Goal: Task Accomplishment & Management: Manage account settings

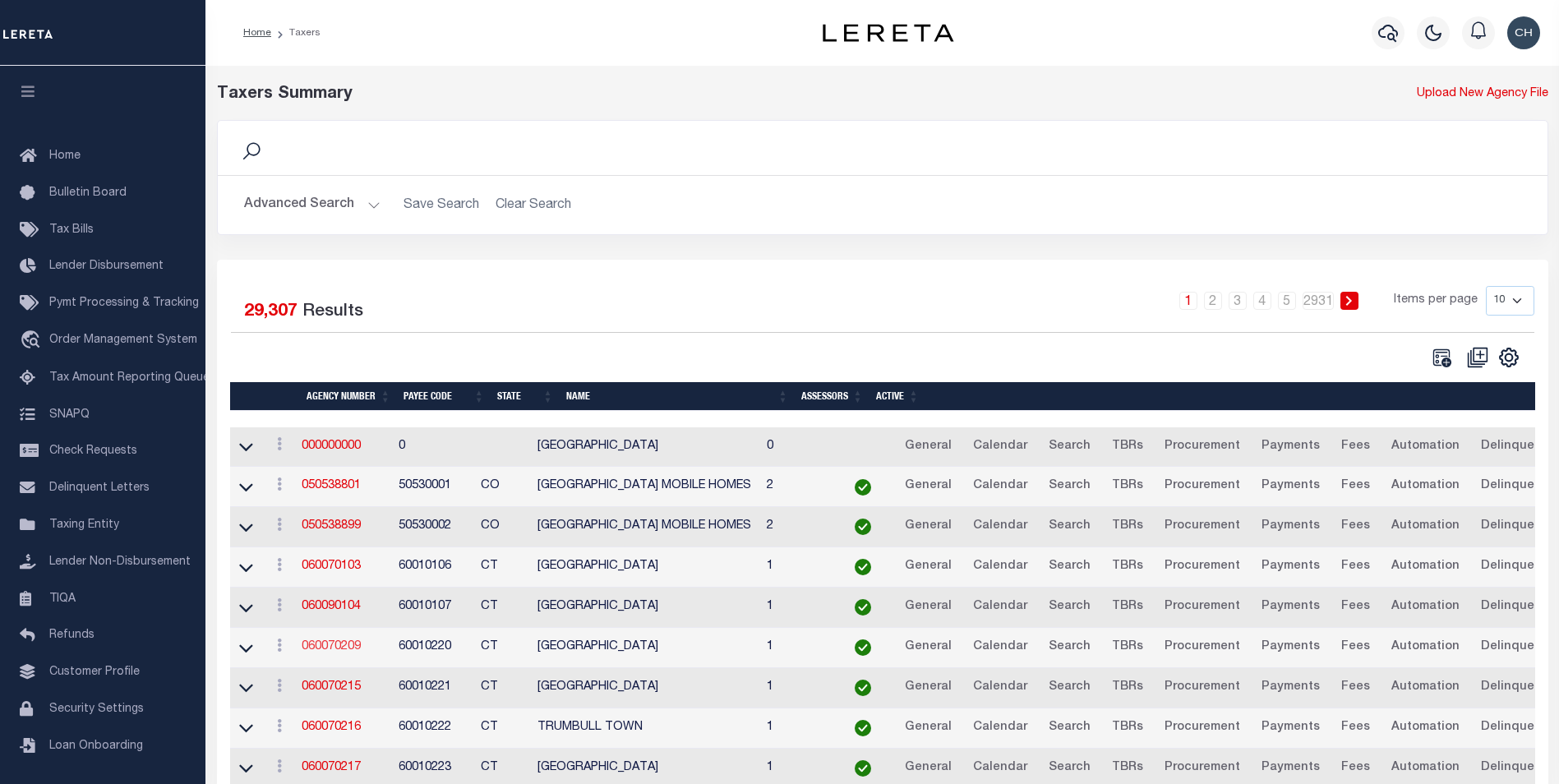
click at [321, 651] on link "060070209" at bounding box center [330, 646] width 59 height 11
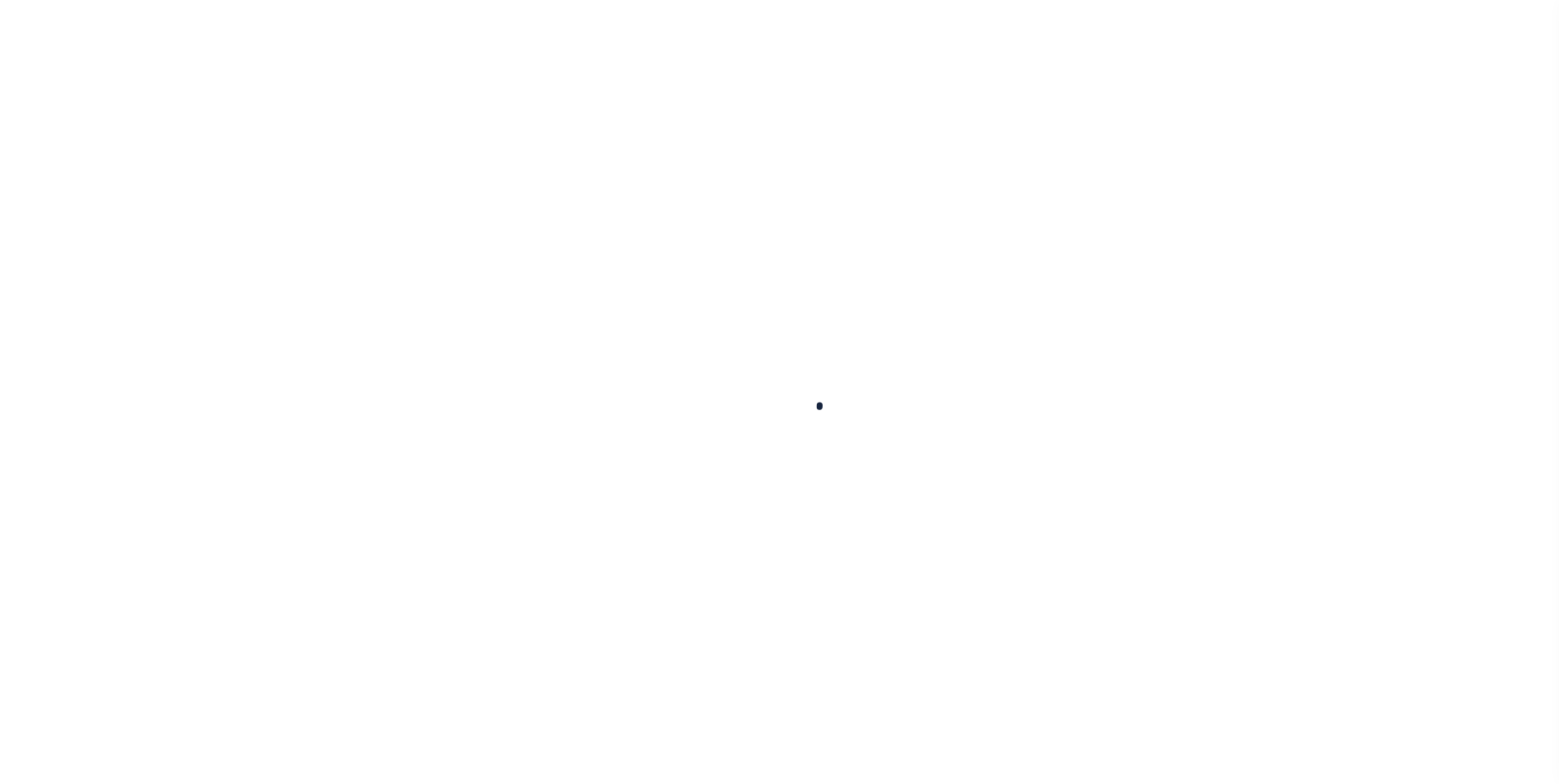
select select
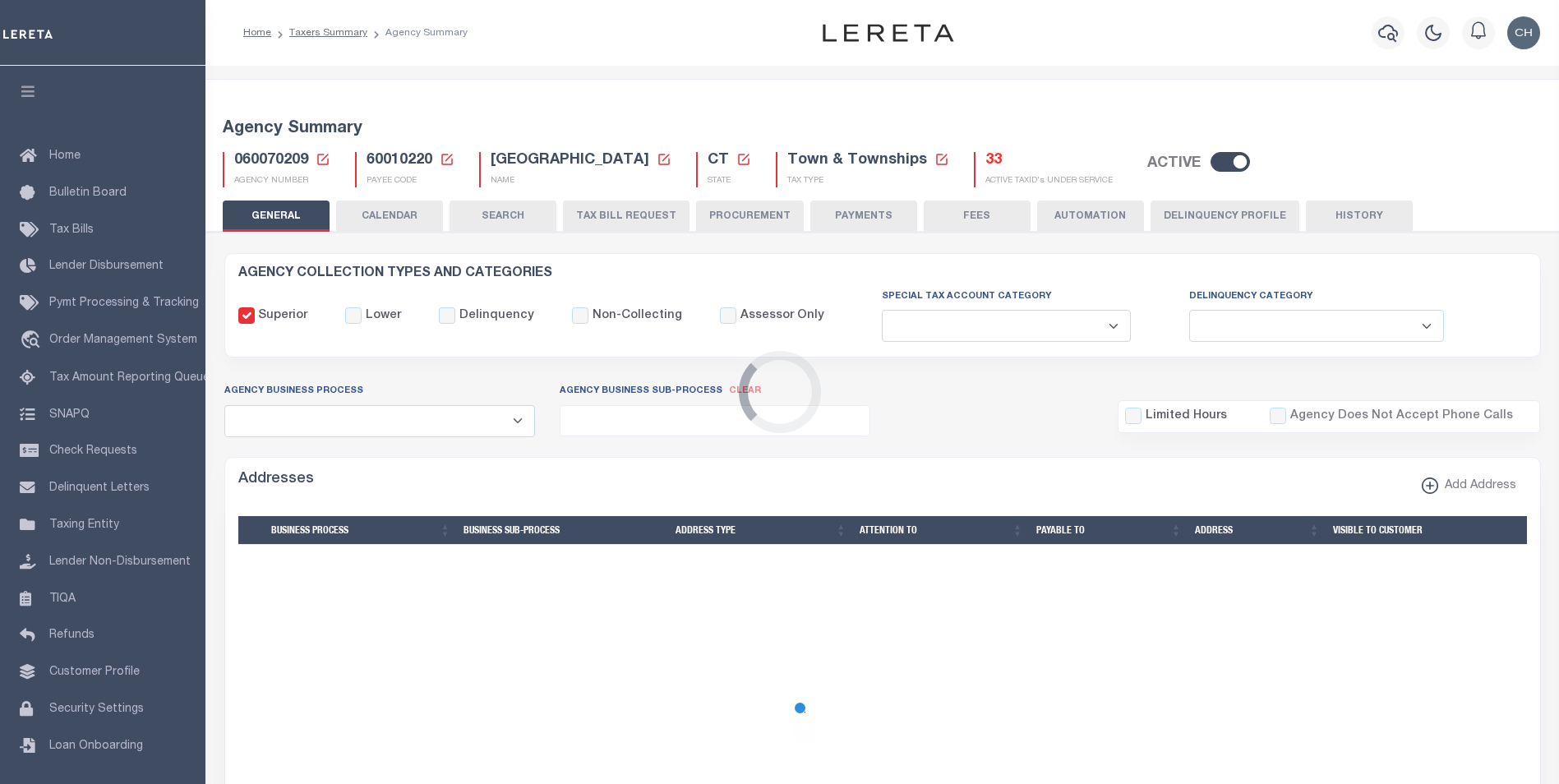
checkbox input "false"
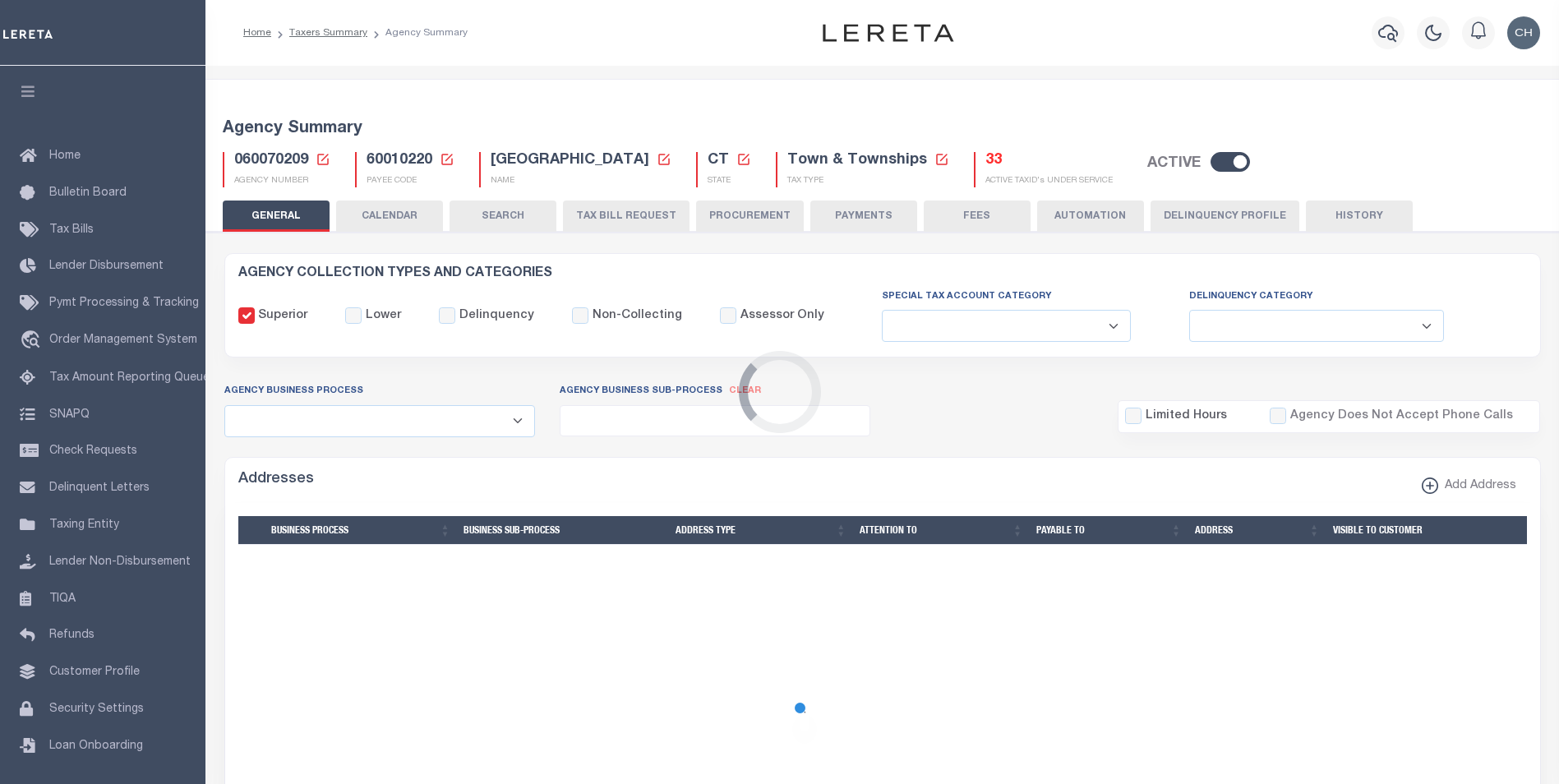
type input "900117019"
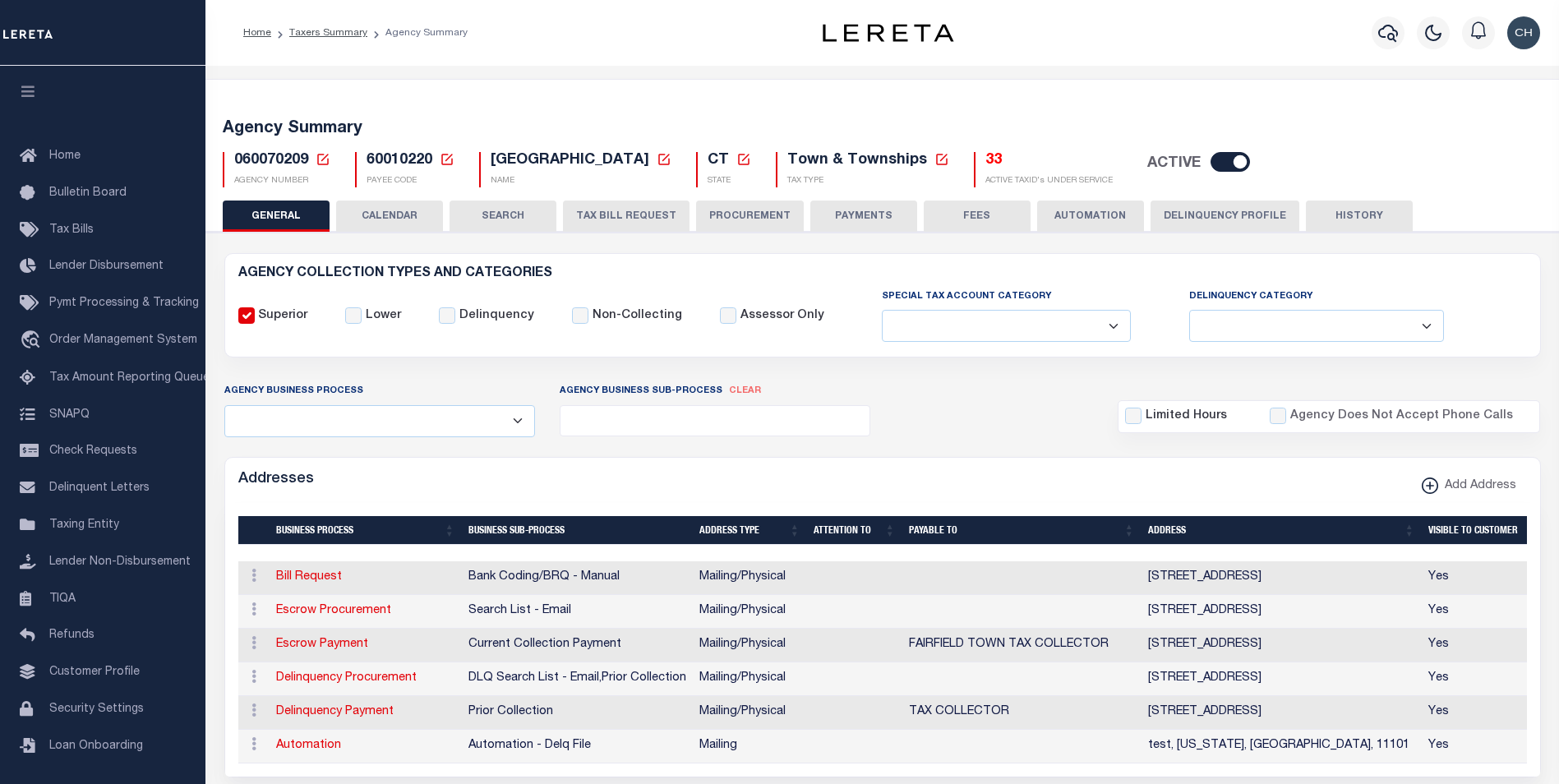
scroll to position [246, 0]
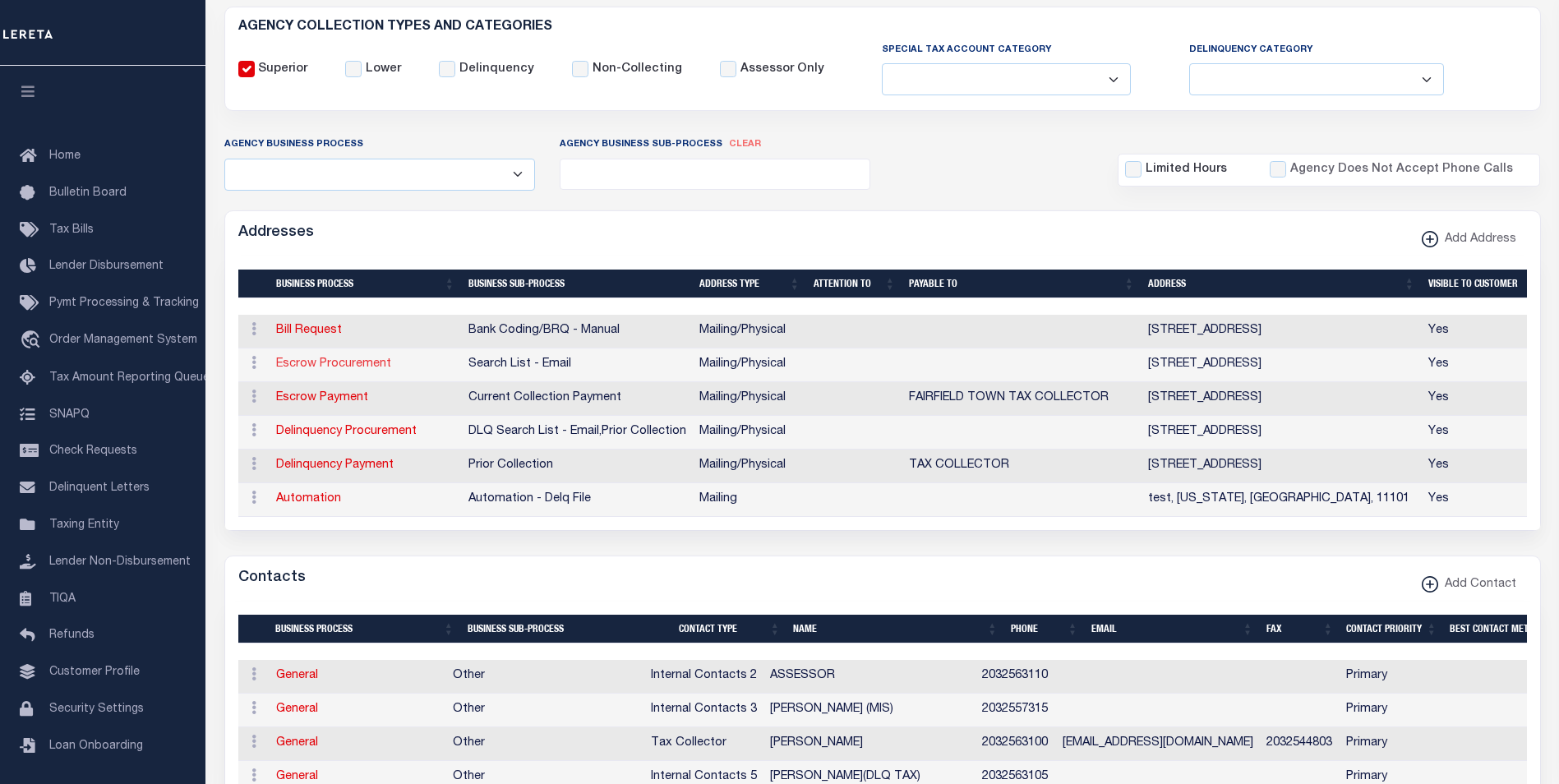
click at [360, 367] on link "Escrow Procurement" at bounding box center [333, 364] width 115 height 11
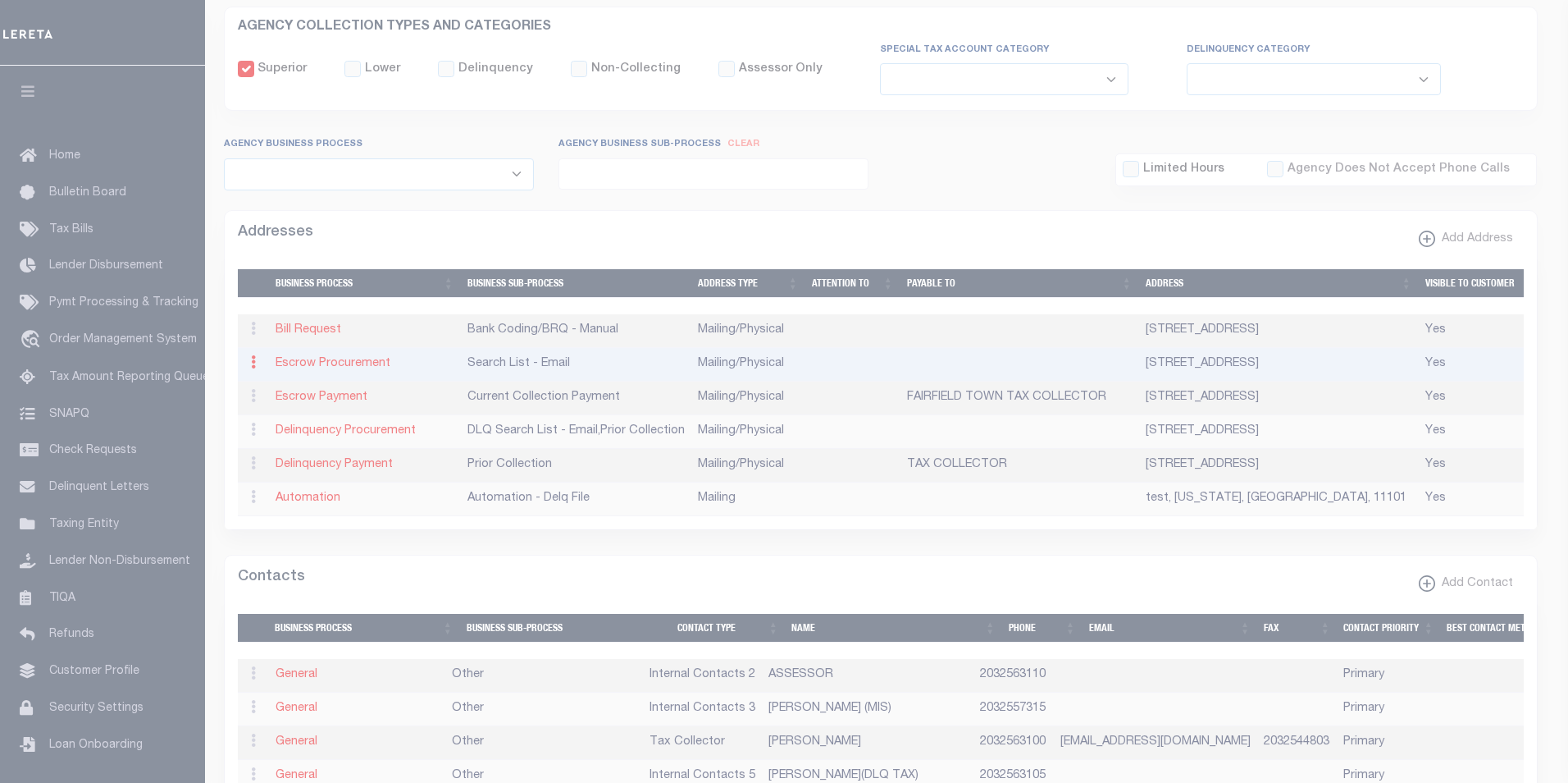
type input "[STREET_ADDRESS]"
type input "[GEOGRAPHIC_DATA]"
select select "CT"
type input "06824"
select select "5"
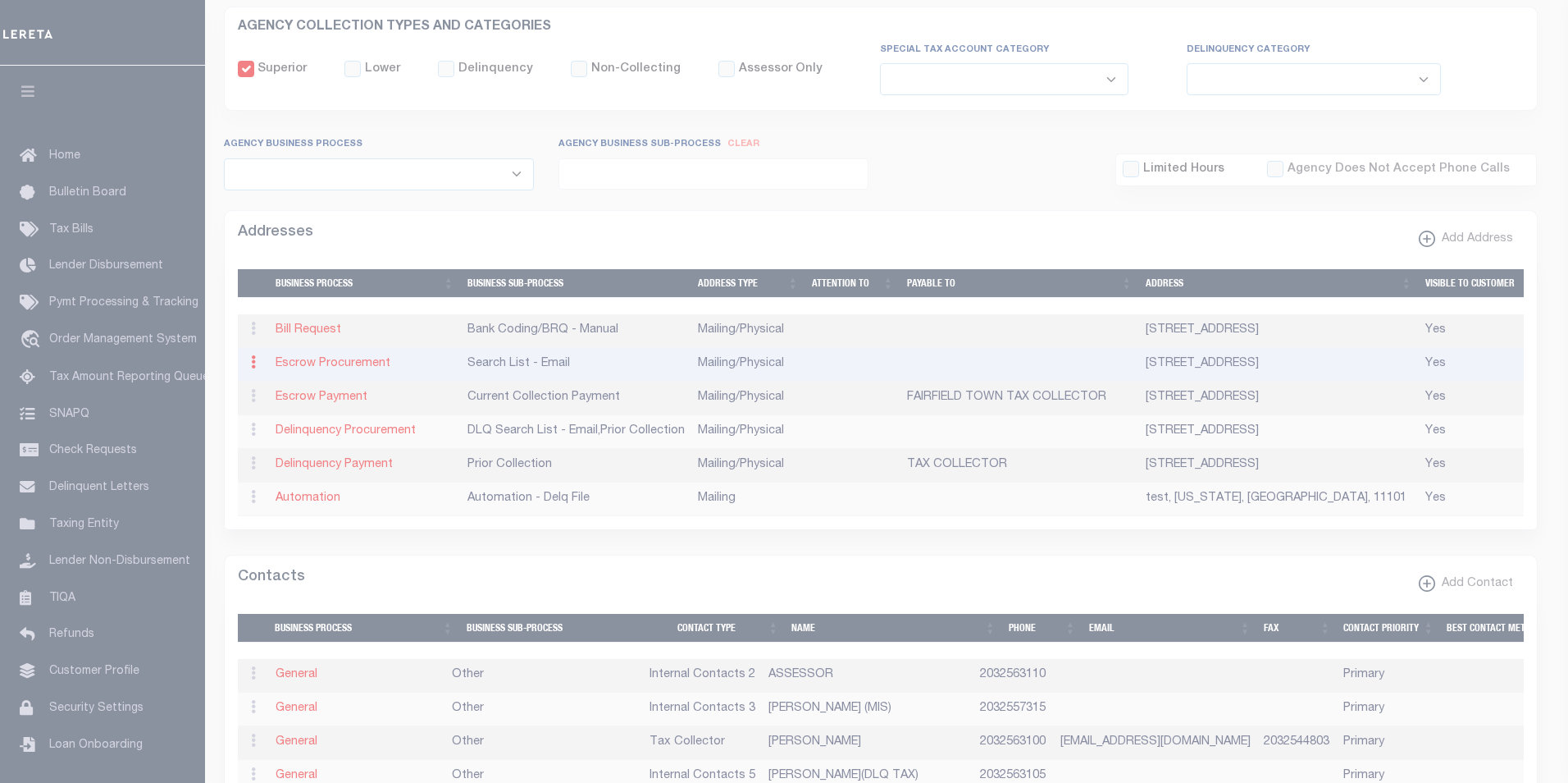
checkbox input "true"
select select "2"
select select "5"
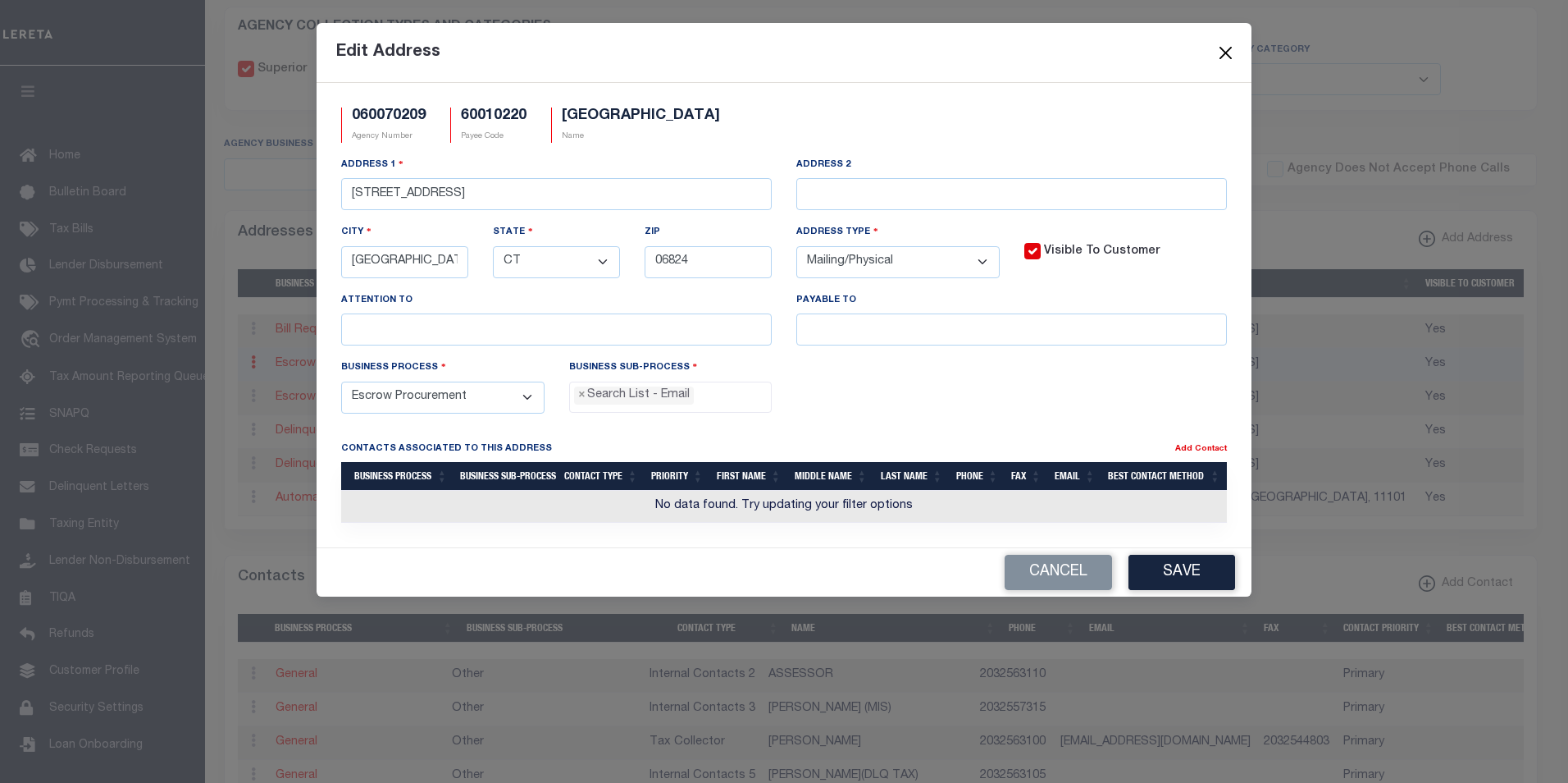
click at [1224, 58] on button "Close" at bounding box center [1225, 52] width 21 height 21
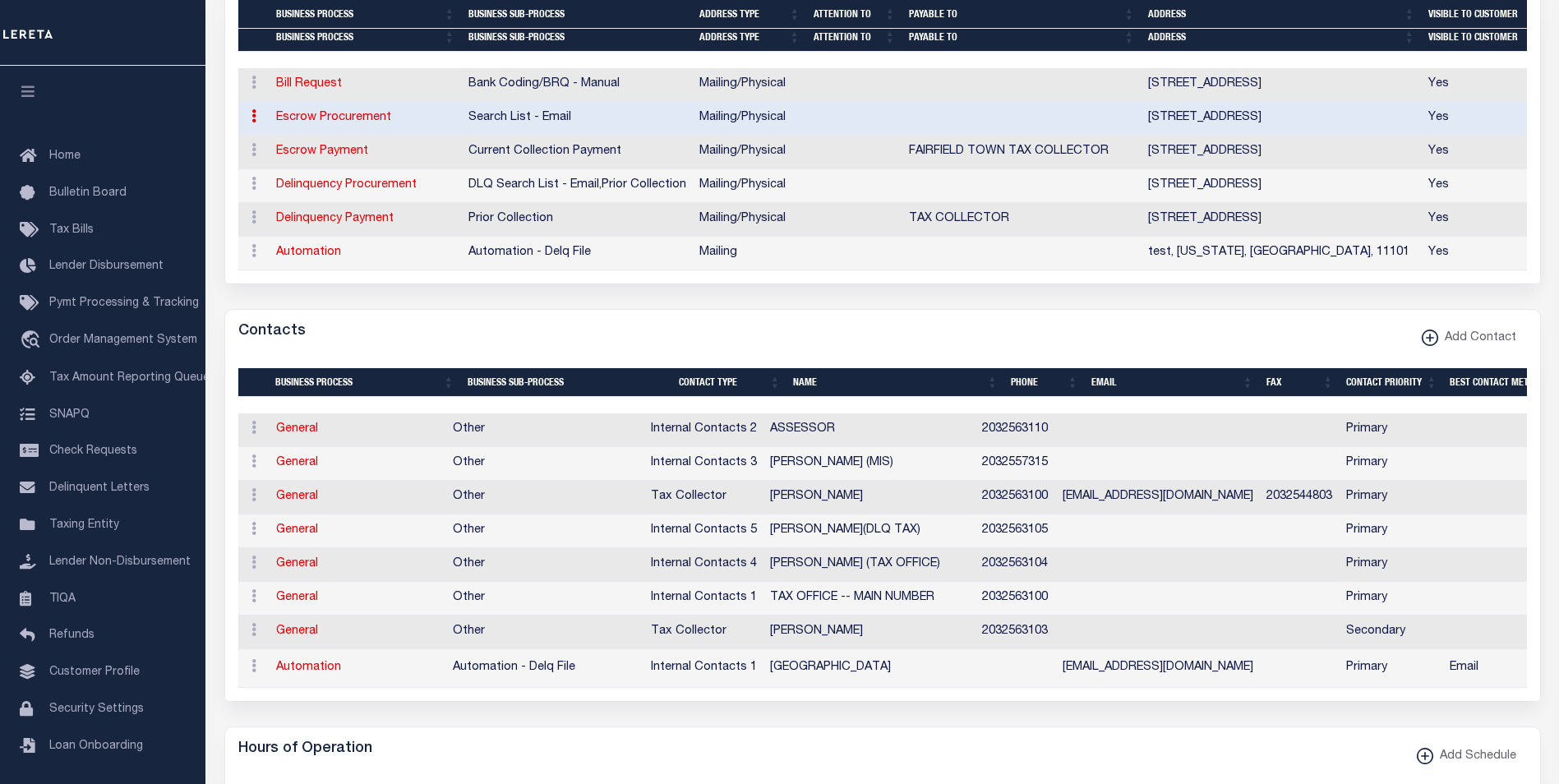
scroll to position [575, 0]
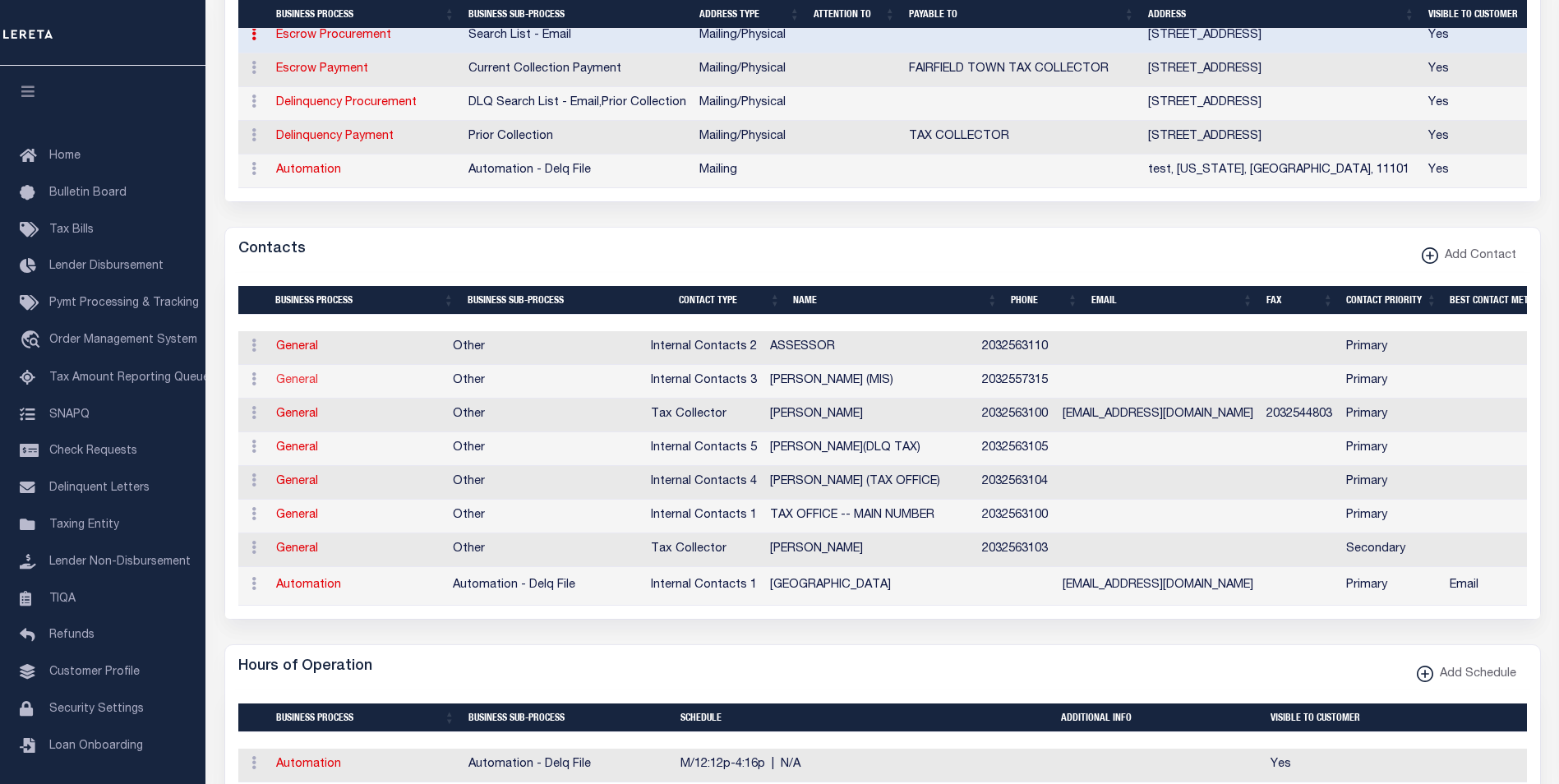
click at [303, 380] on link "General" at bounding box center [297, 380] width 42 height 11
checkbox input "false"
select select
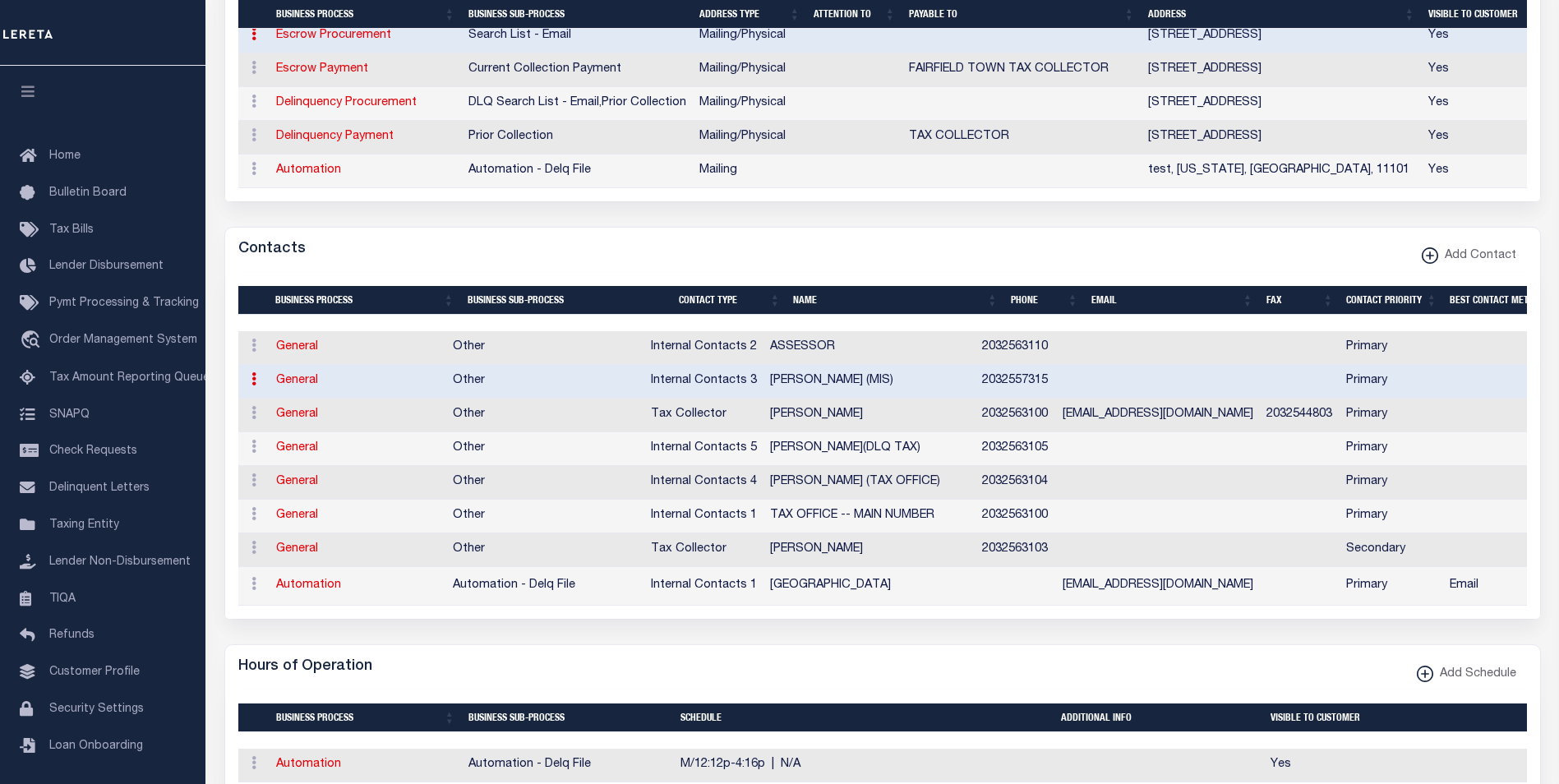
select select "7"
select select "1"
type input "[PERSON_NAME]"
type input "(MIS)"
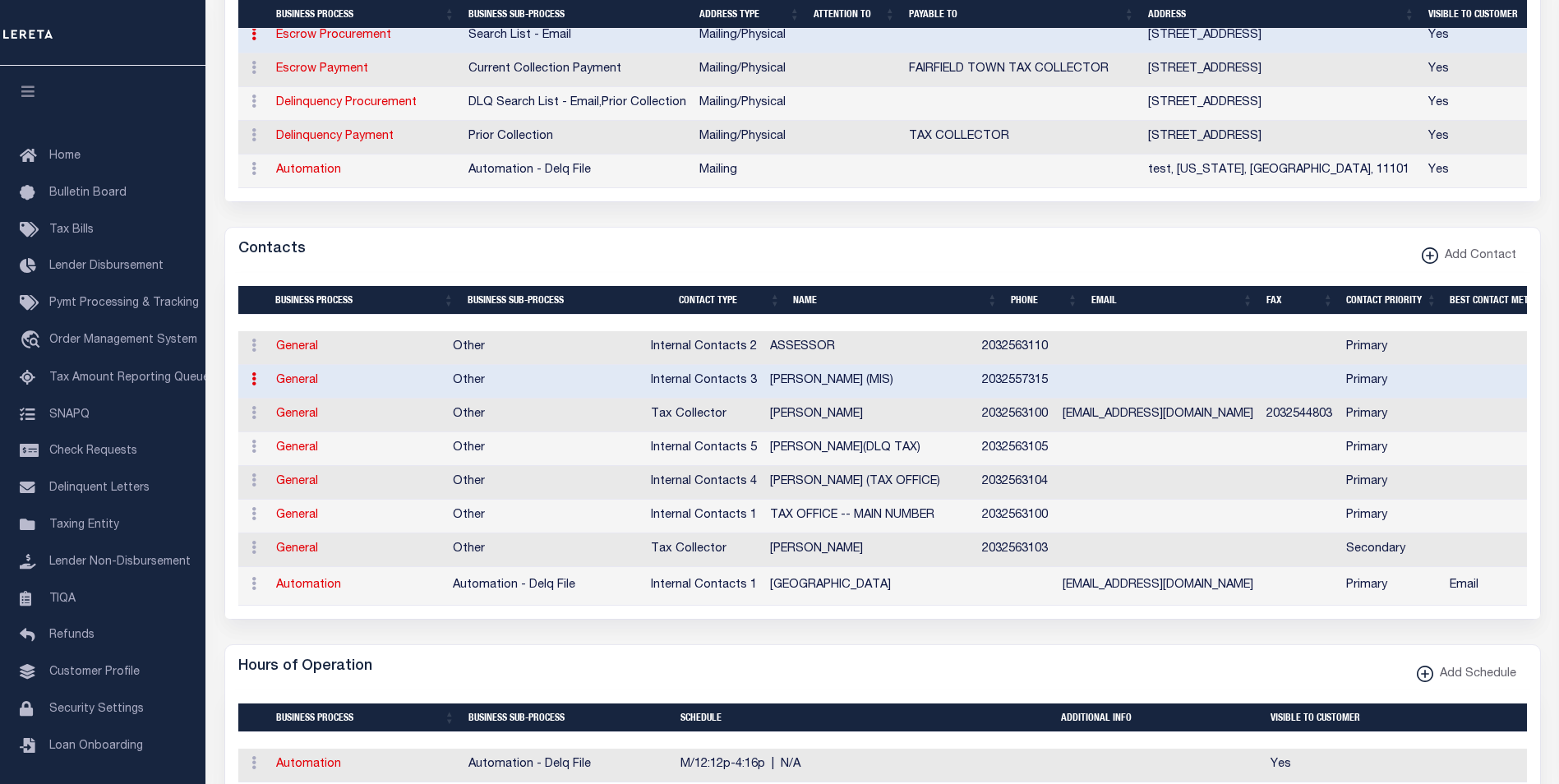
type input "2032557315"
select select "6"
select select "39"
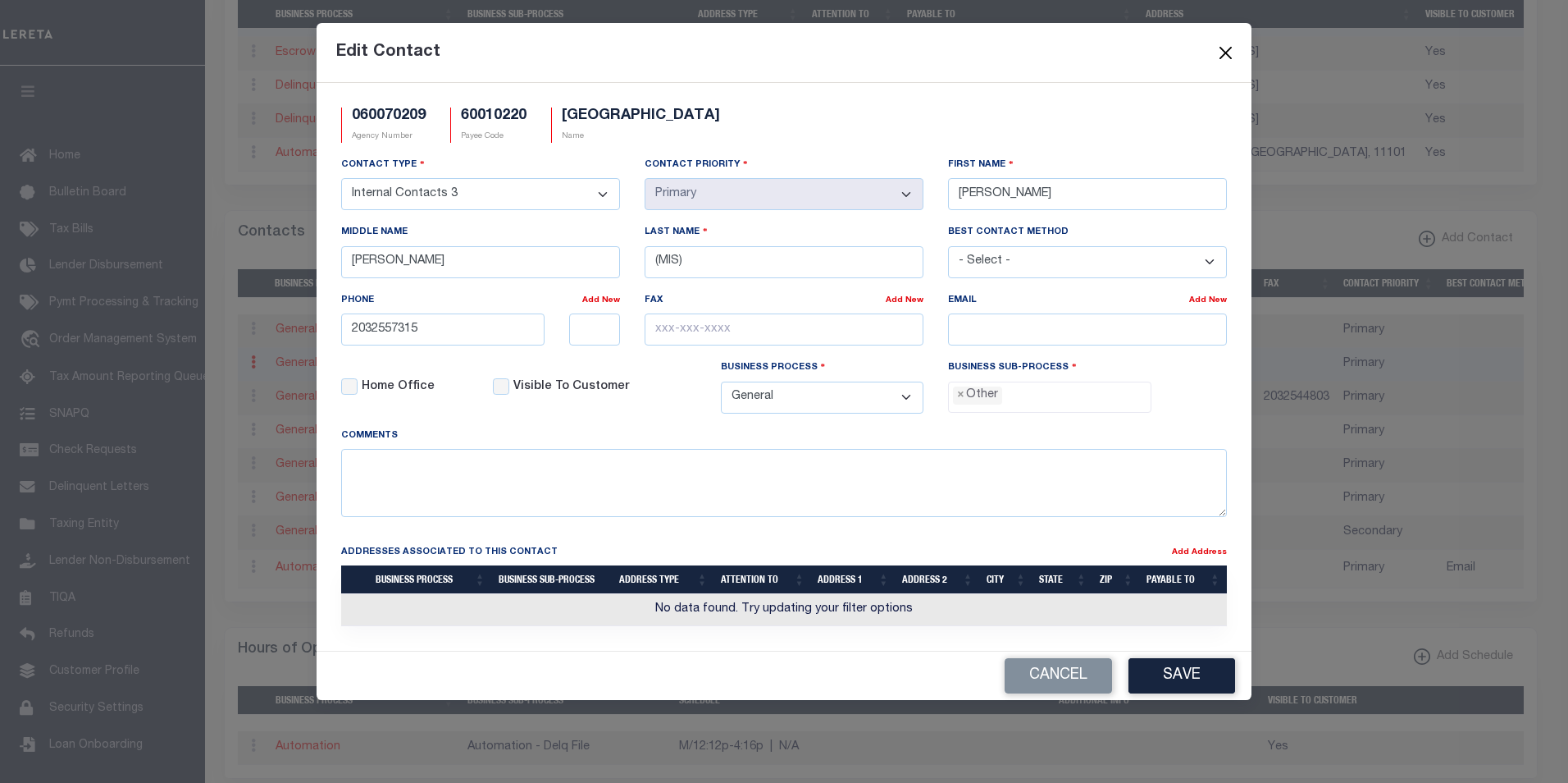
click at [1229, 54] on button "Close" at bounding box center [1225, 52] width 21 height 21
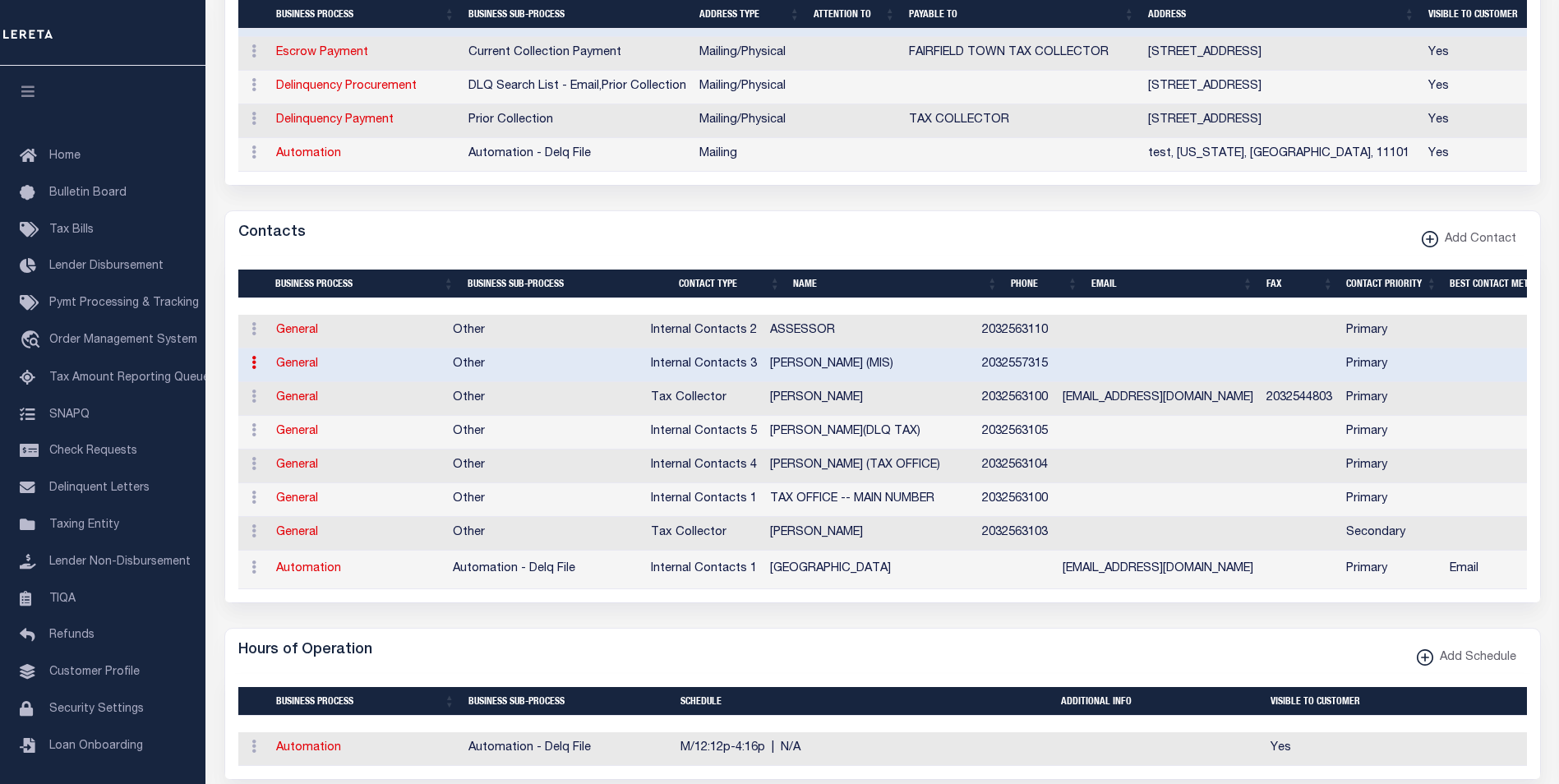
scroll to position [986, 0]
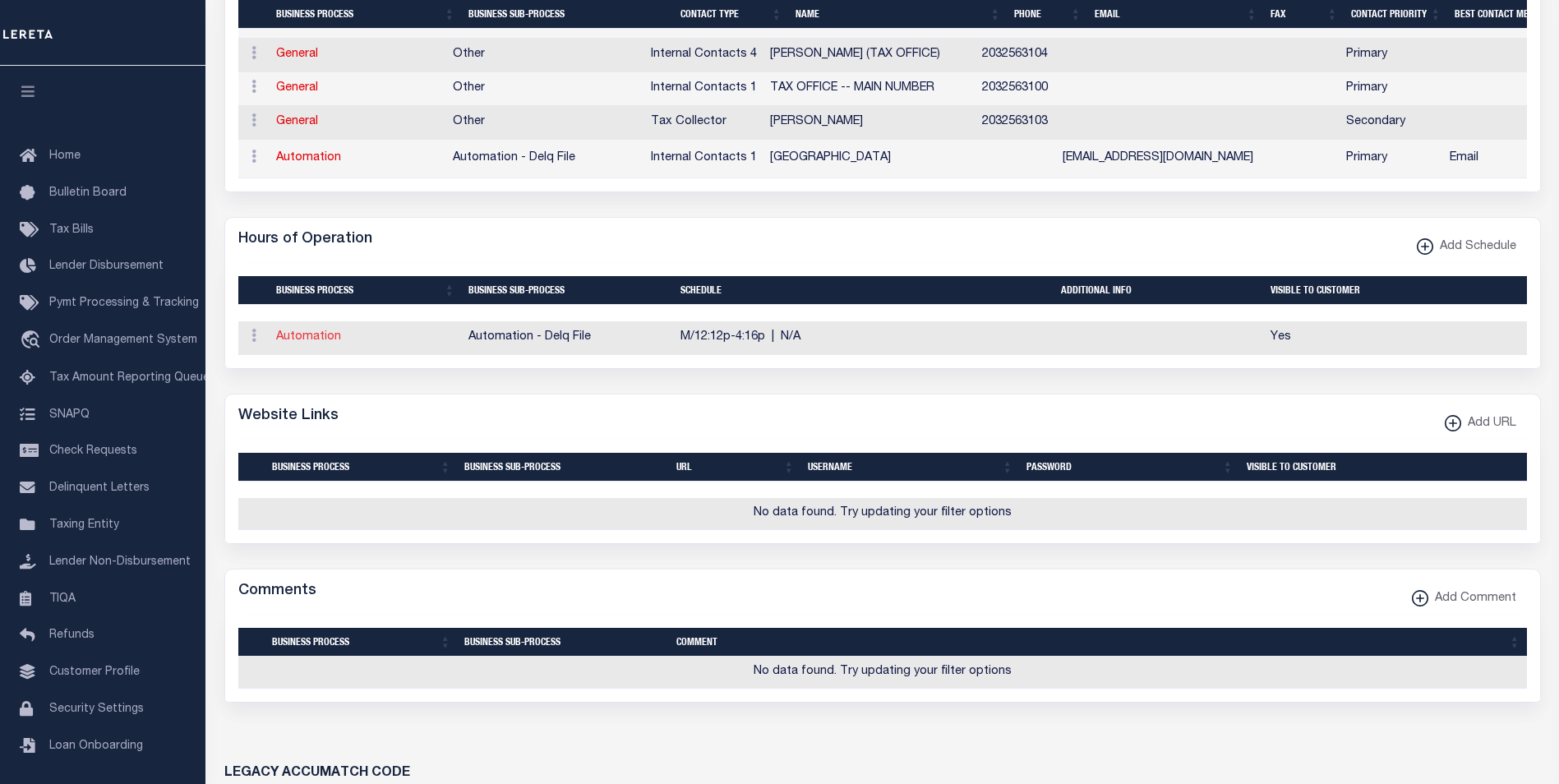
click at [313, 342] on link "Automation" at bounding box center [308, 337] width 65 height 11
select select "America/Los_Angeles"
checkbox input "true"
type input "12:12"
type input "16:16"
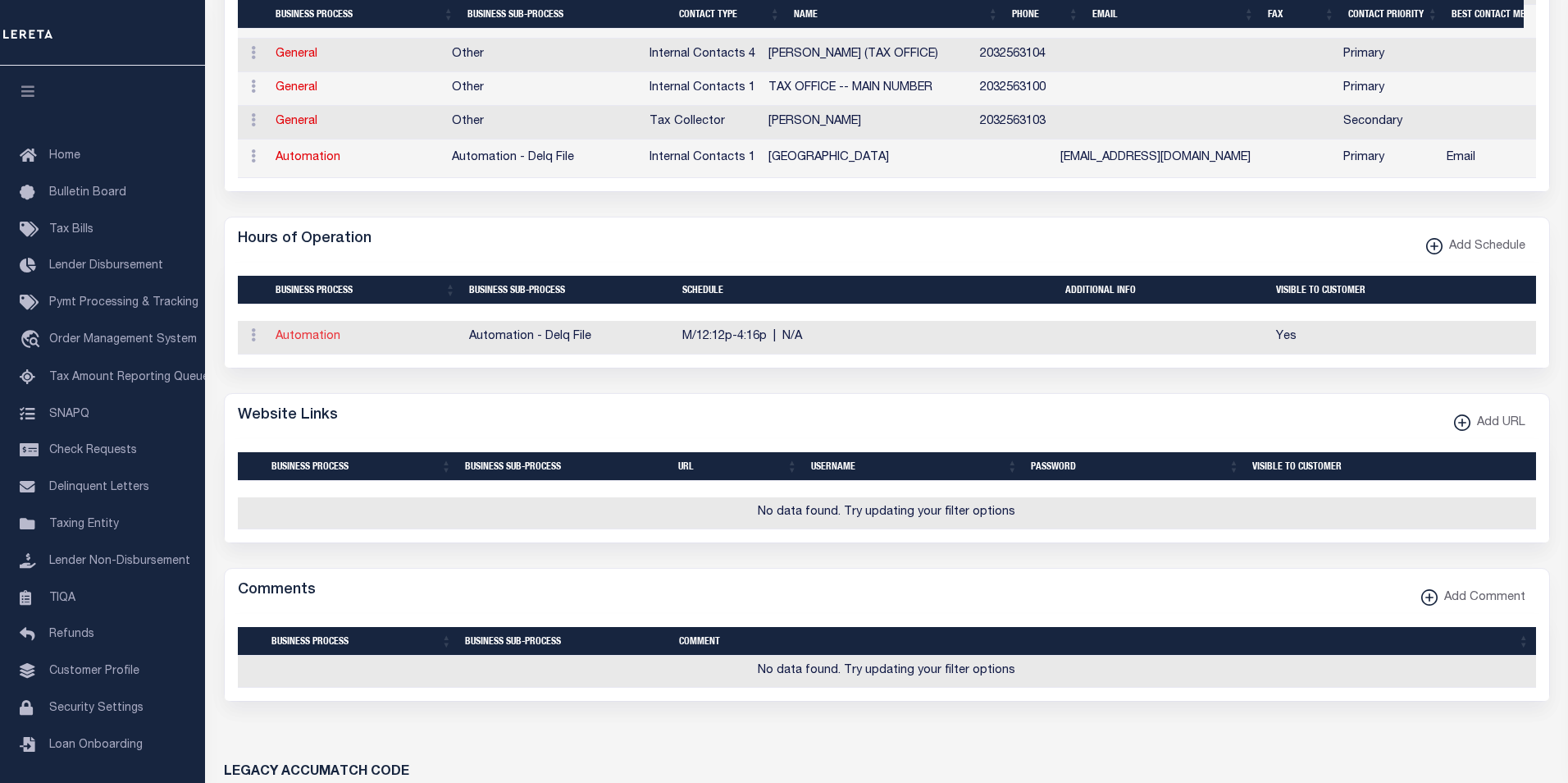
select select "7"
select select "38"
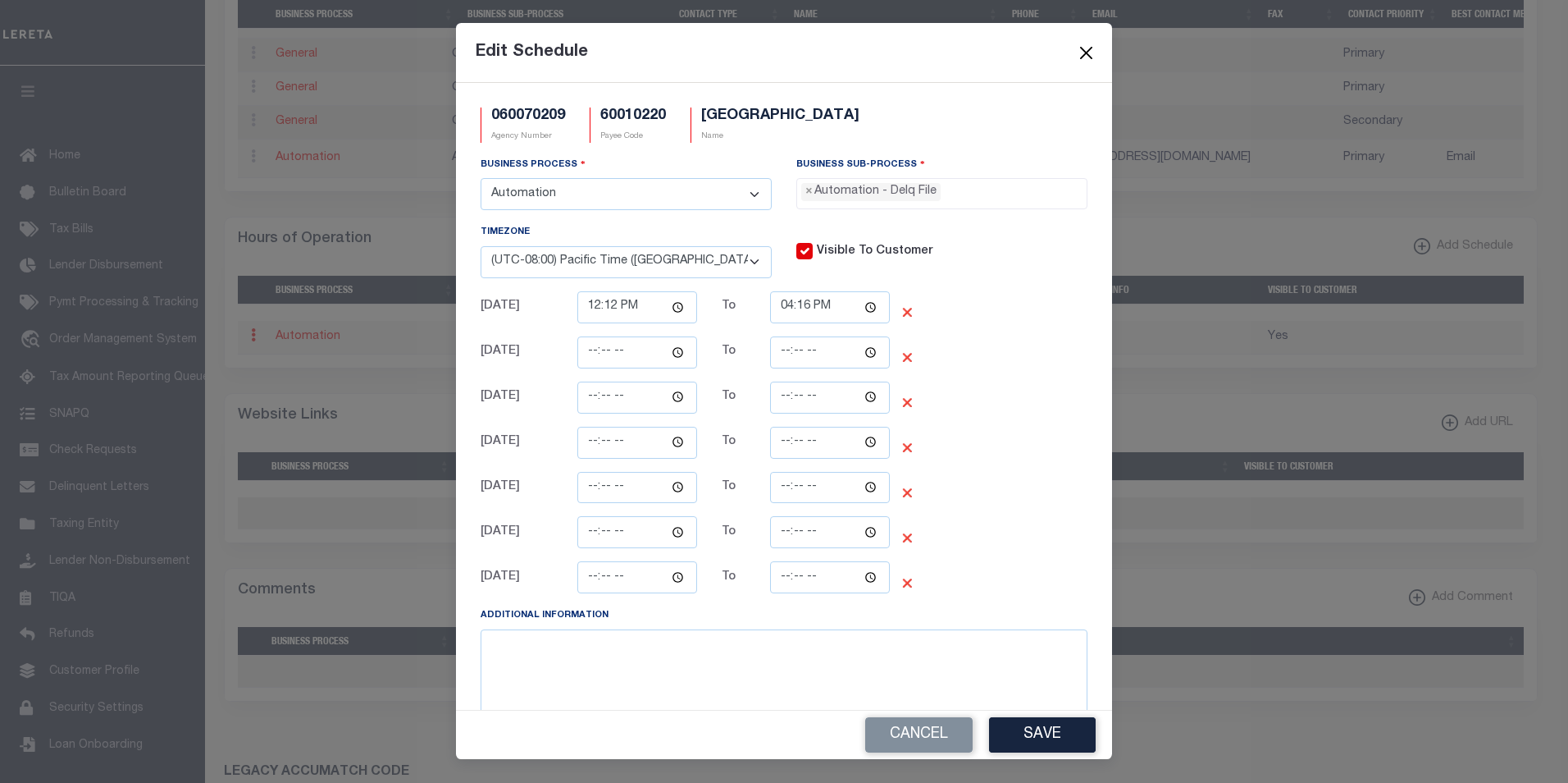
click at [1088, 56] on button "Close" at bounding box center [1086, 52] width 21 height 21
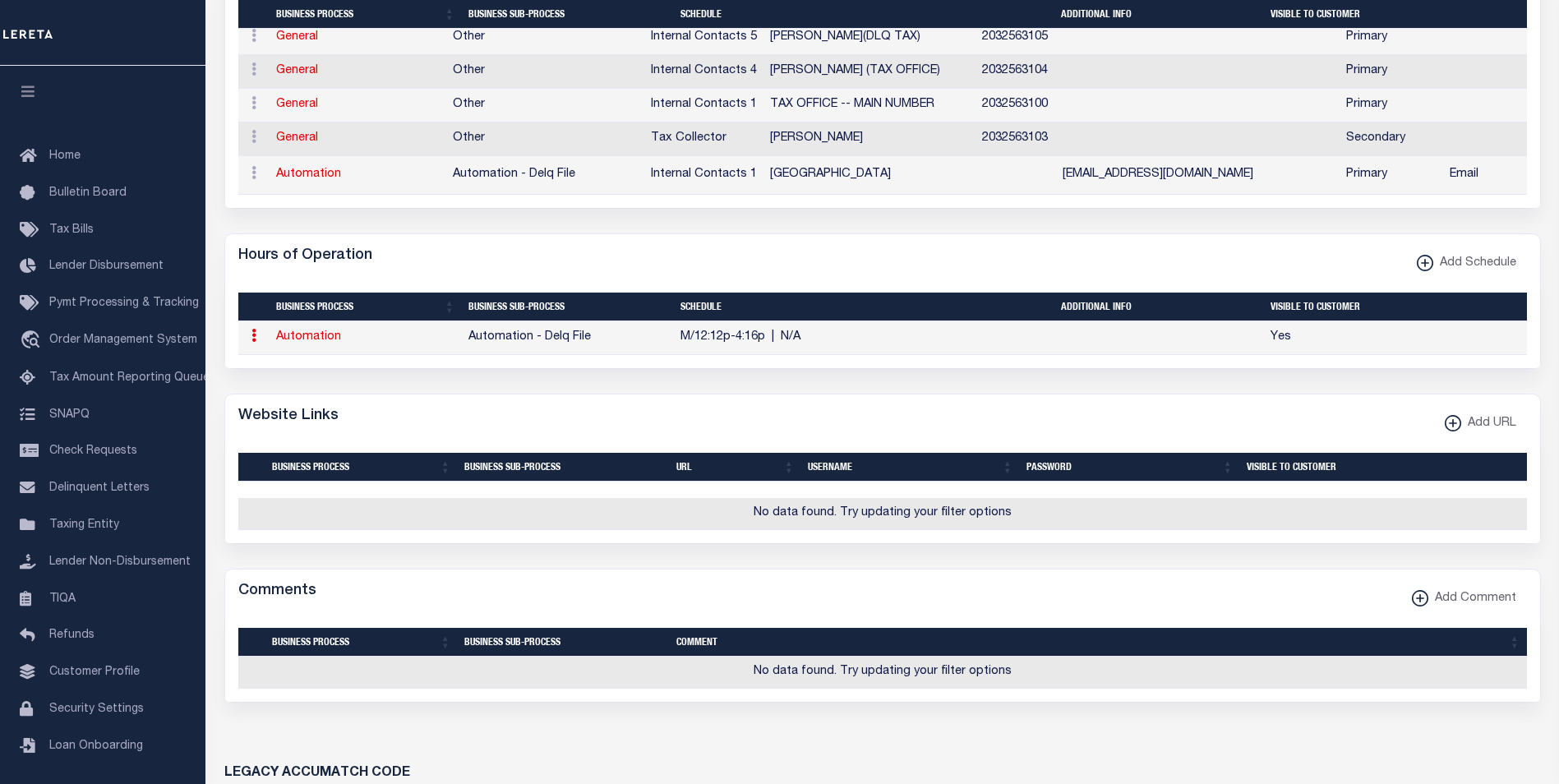
scroll to position [1276, 0]
